Goal: Transaction & Acquisition: Purchase product/service

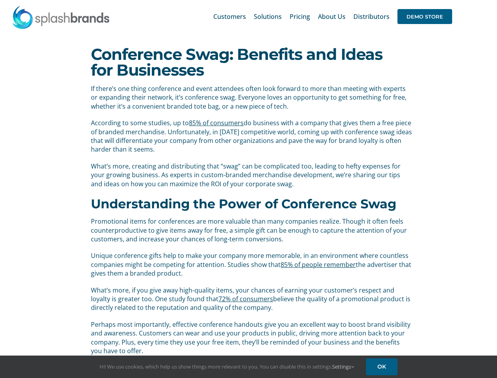
click at [248, 189] on div "If there’s one thing conference and event attendees often look forward to more …" at bounding box center [251, 140] width 321 height 112
click at [449, 0] on div "Search for: * Customers Solutions Stores New Hire Kits Manufacturing Store Mark…" at bounding box center [248, 16] width 473 height 33
click at [424, 17] on span "DEMO STORE" at bounding box center [424, 16] width 55 height 15
click at [343, 366] on link "Settings" at bounding box center [343, 366] width 22 height 7
